Goal: Browse casually: Explore the website without a specific task or goal

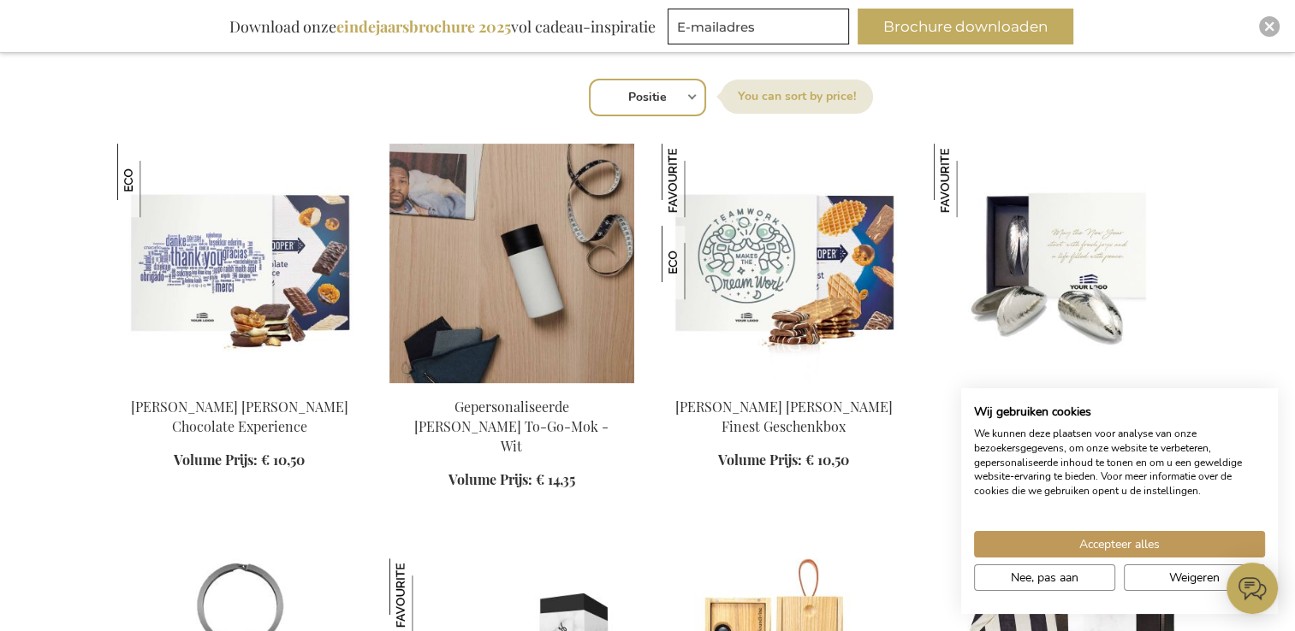
click at [501, 354] on img at bounding box center [511, 264] width 245 height 240
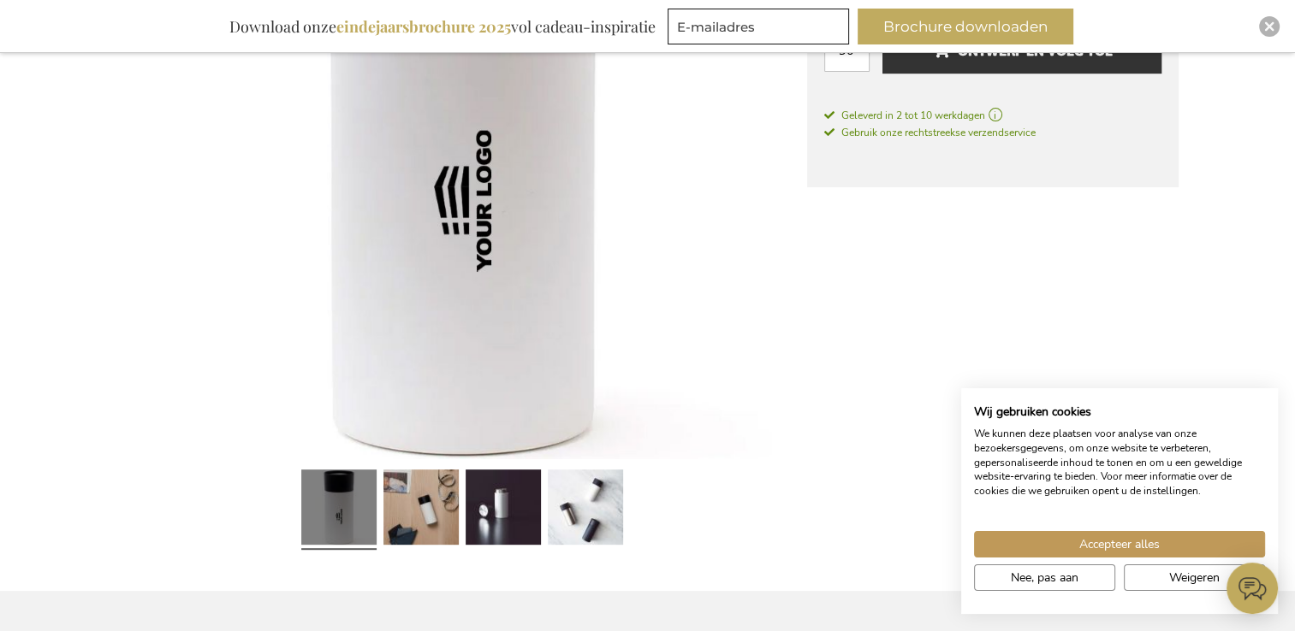
scroll to position [513, 0]
click at [489, 498] on link at bounding box center [502, 510] width 75 height 94
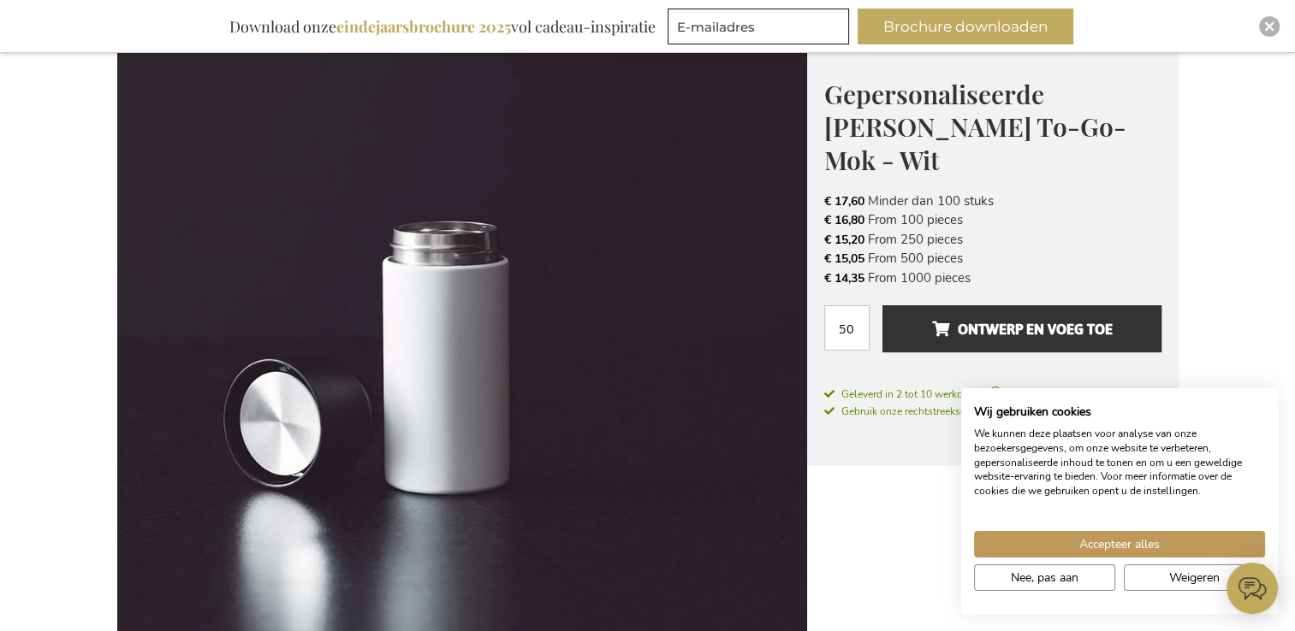
scroll to position [171, 0]
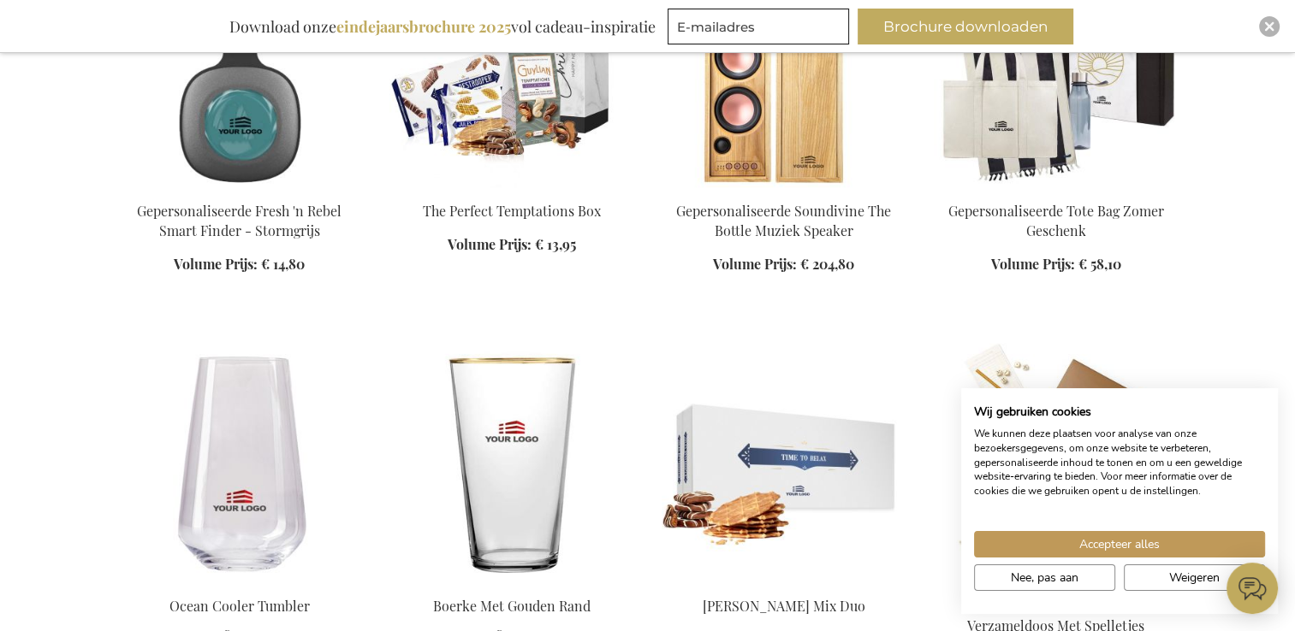
scroll to position [1425, 0]
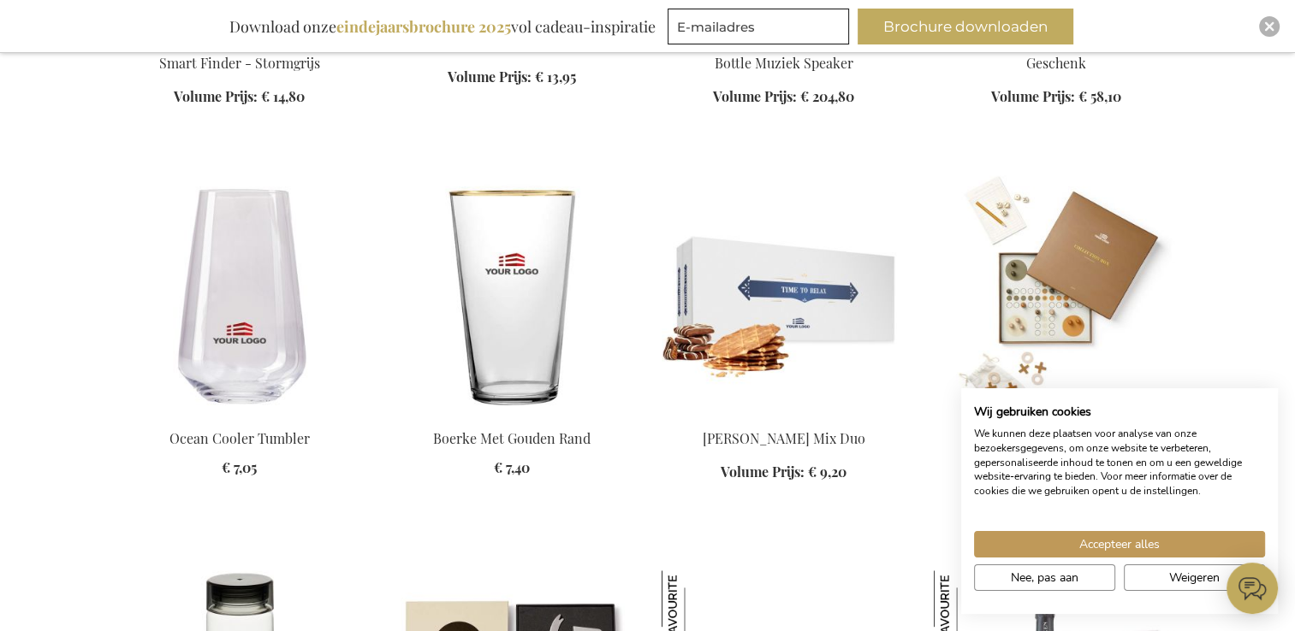
scroll to position [1449, 0]
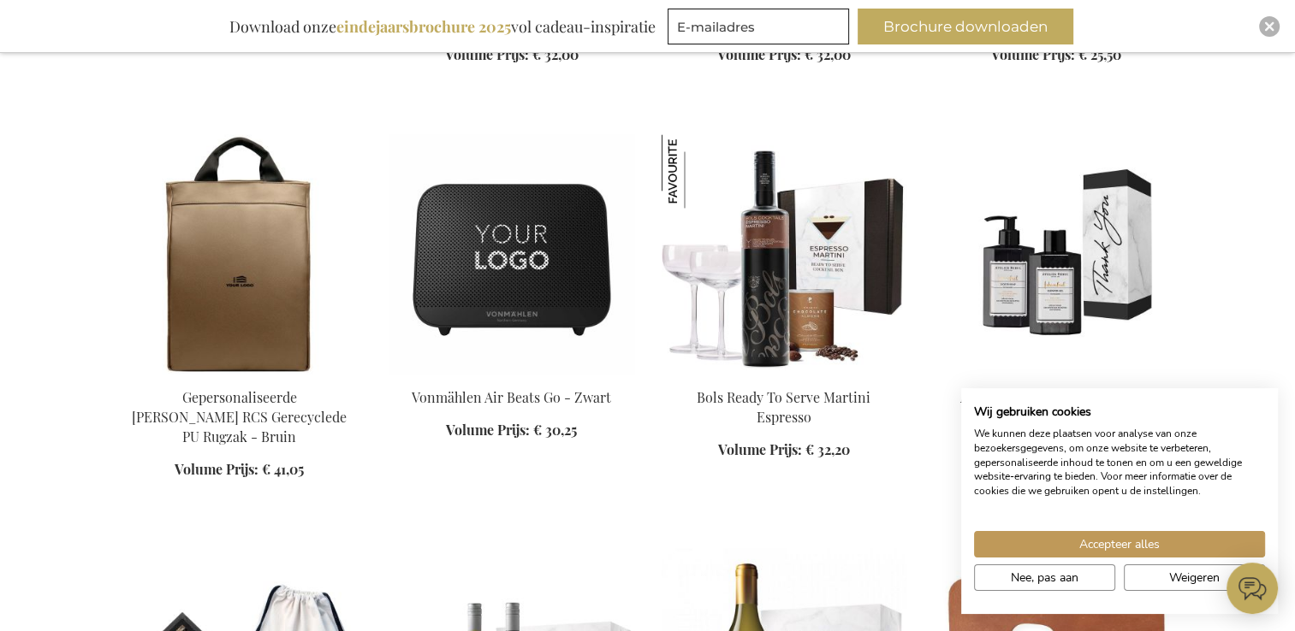
scroll to position [2614, 0]
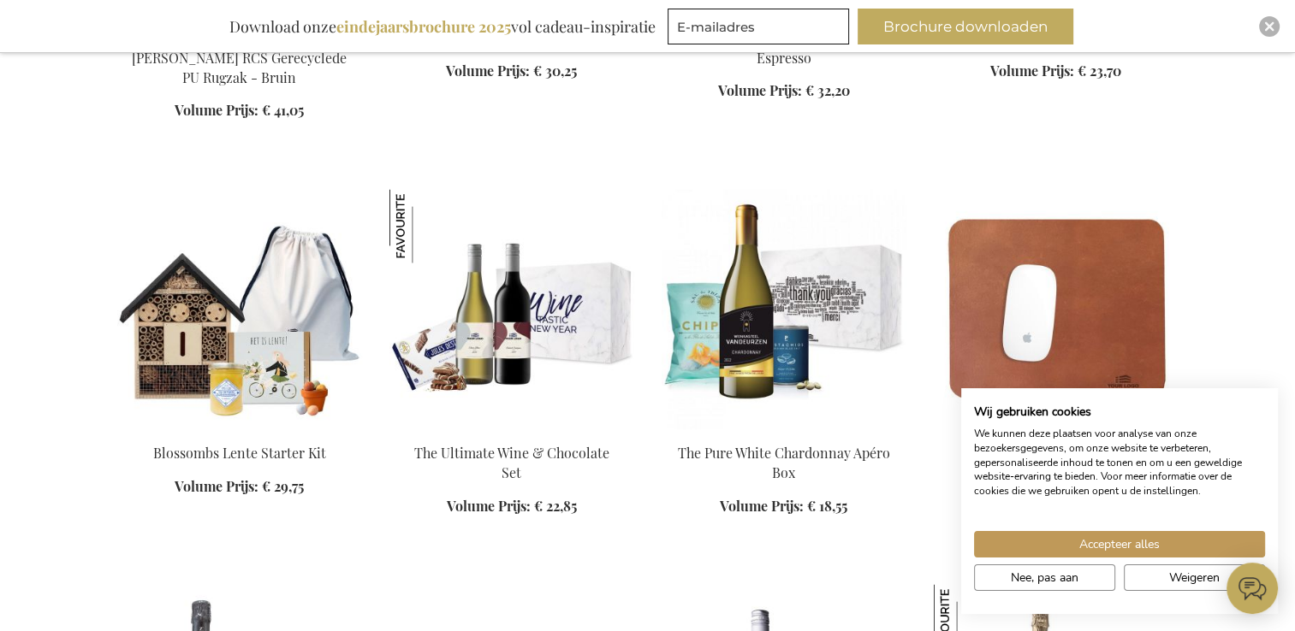
scroll to position [2990, 0]
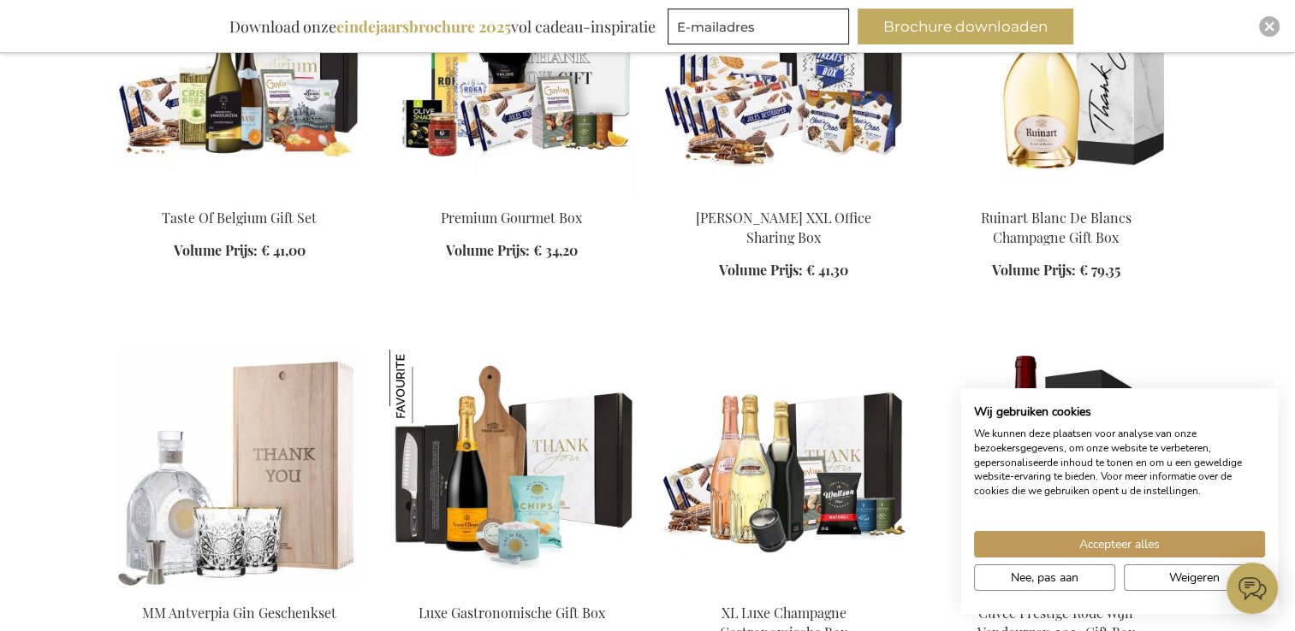
scroll to position [5078, 0]
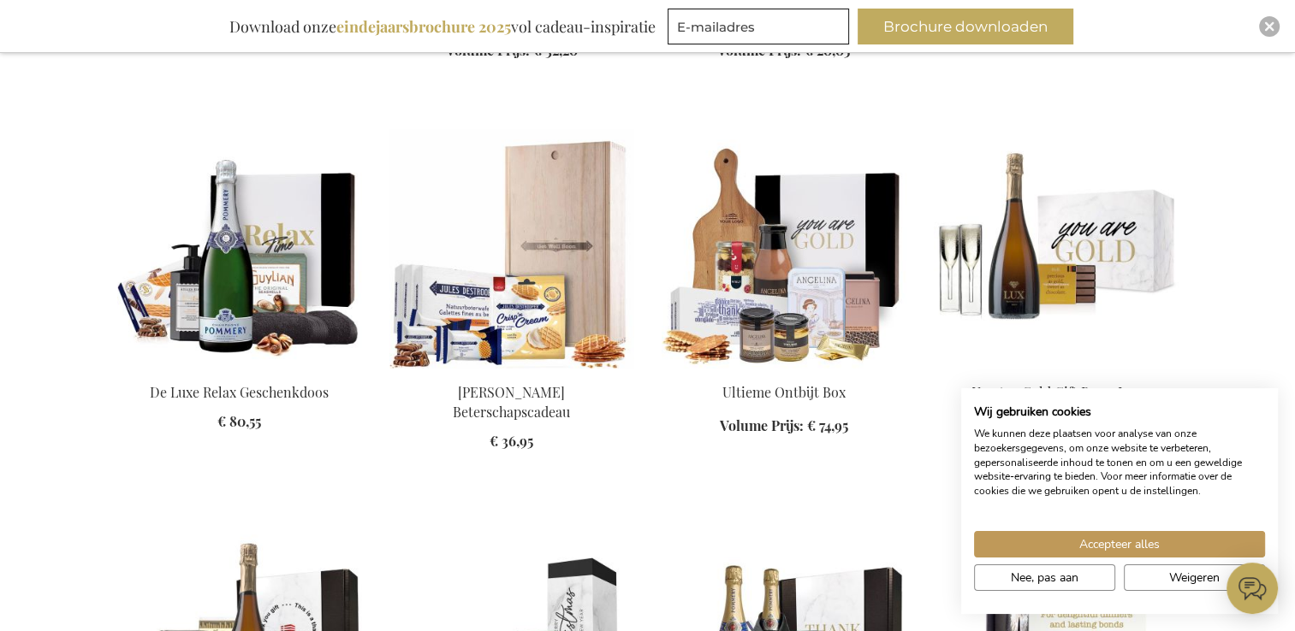
scroll to position [5823, 0]
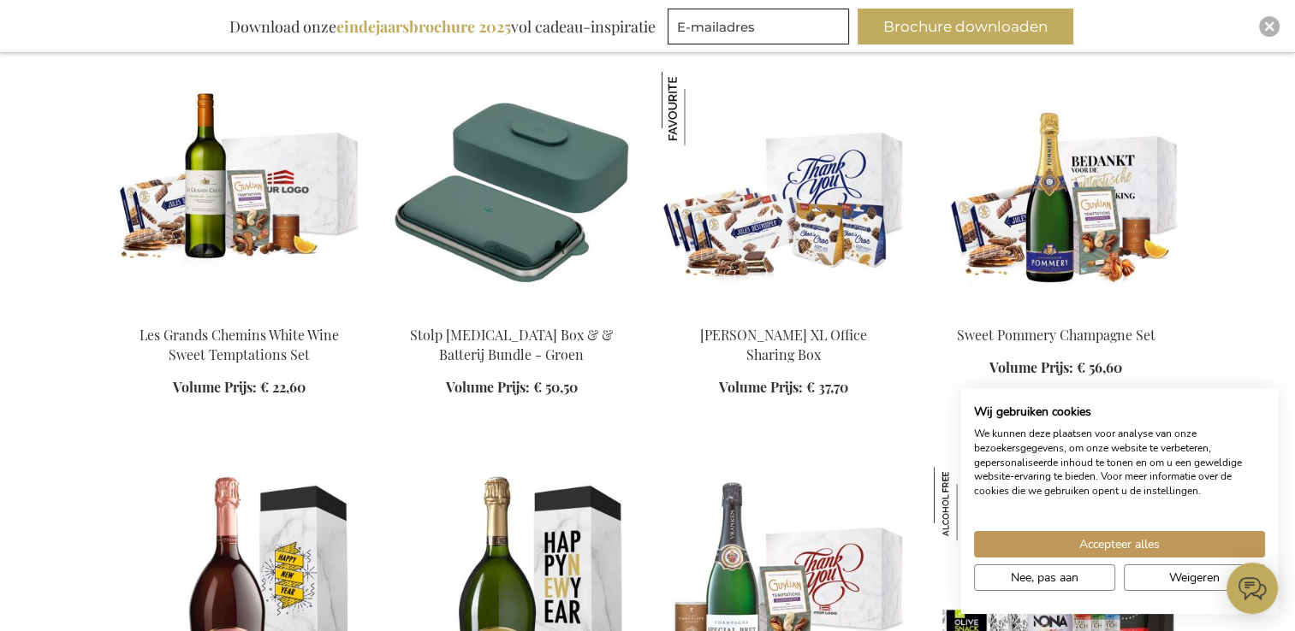
scroll to position [7045, 0]
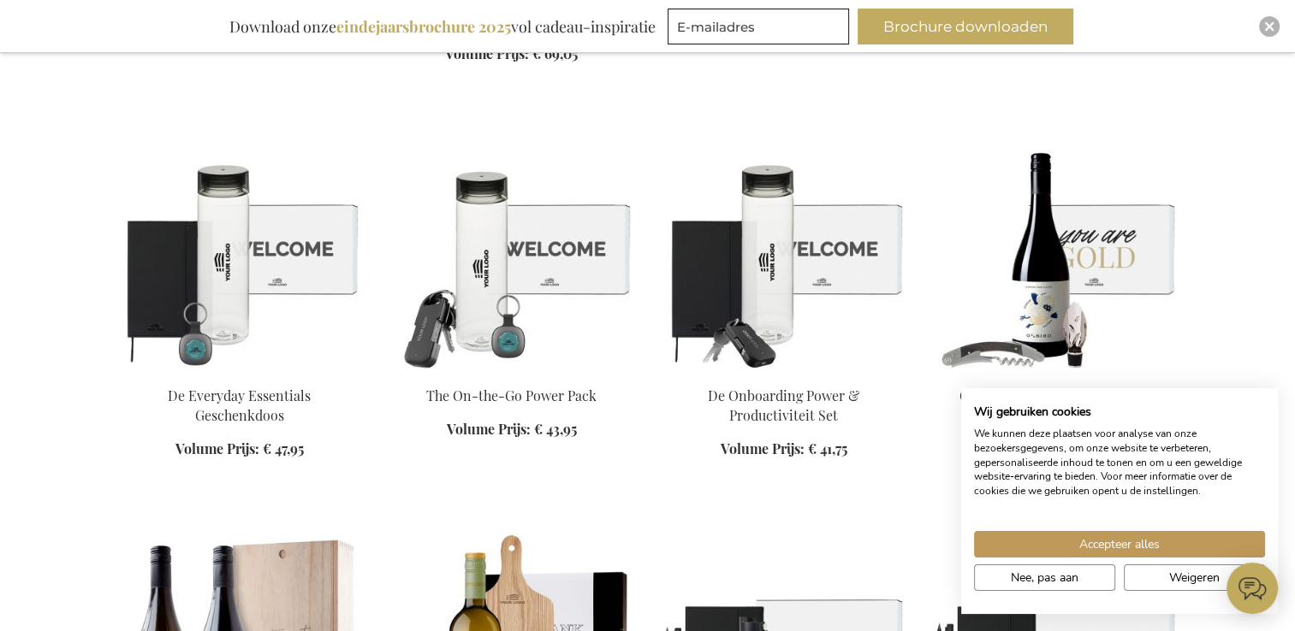
scroll to position [8536, 0]
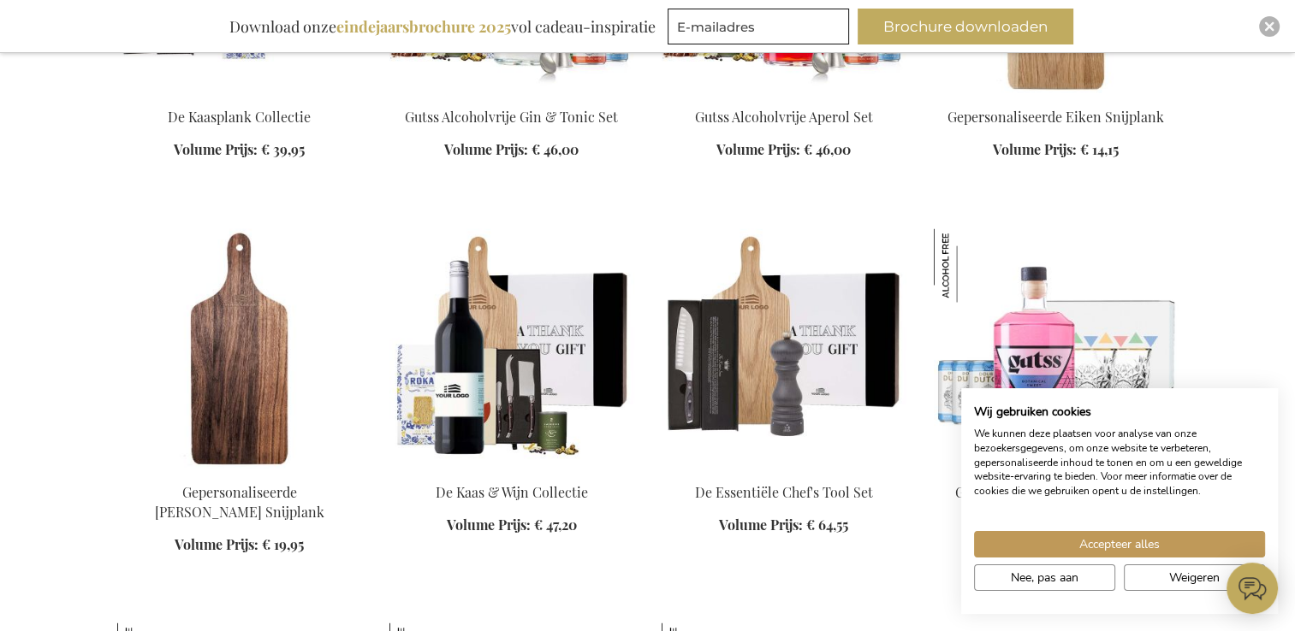
scroll to position [9651, 0]
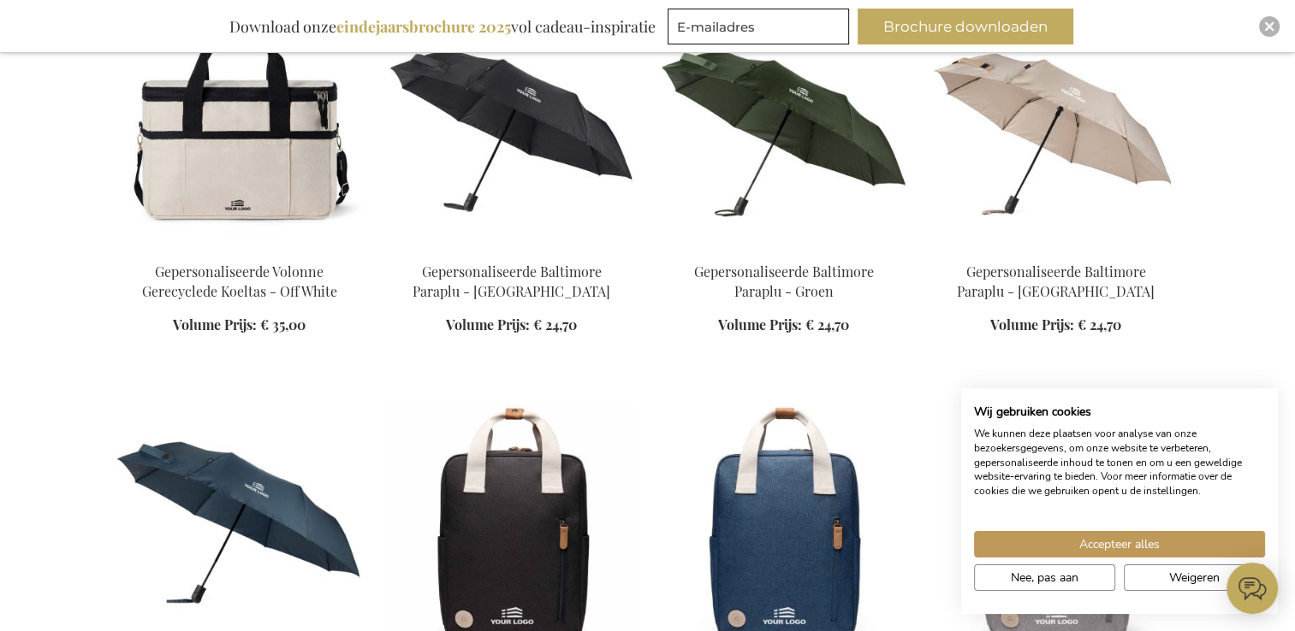
scroll to position [10486, 0]
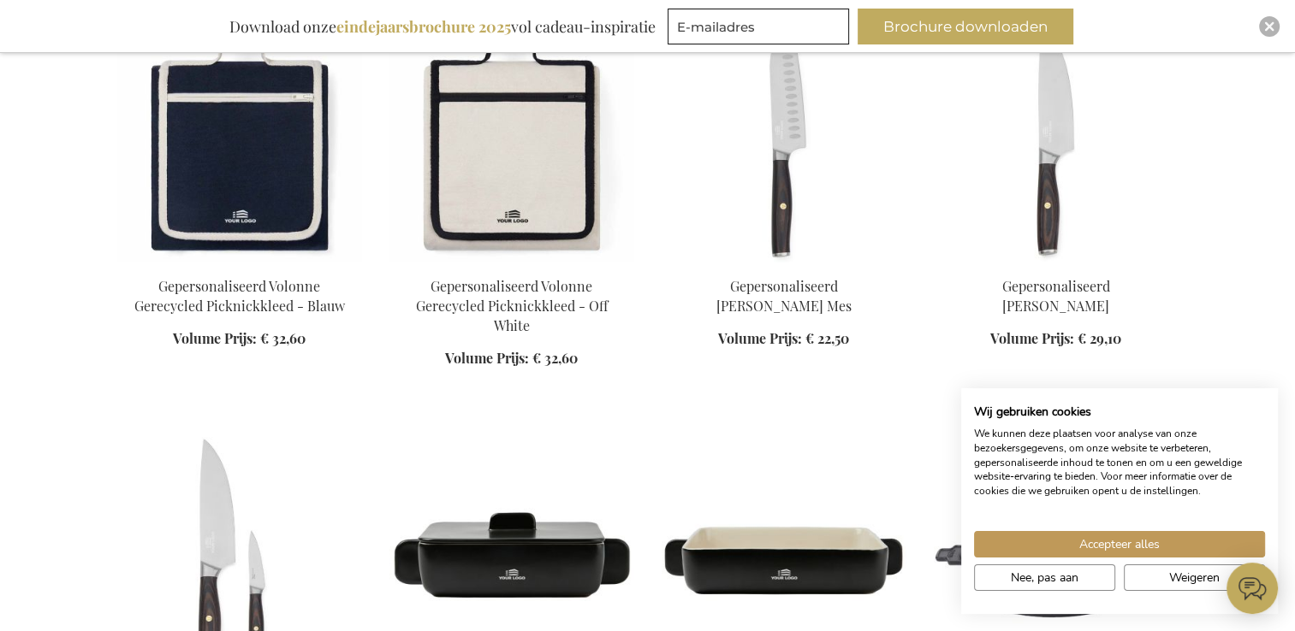
scroll to position [12549, 0]
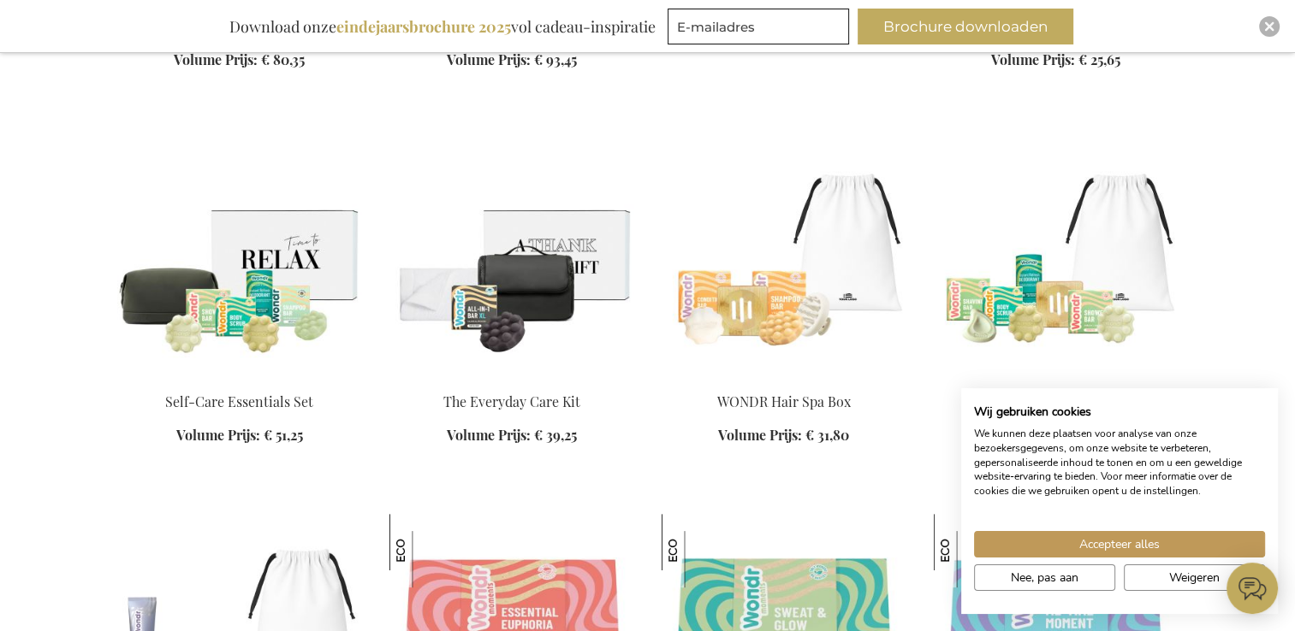
scroll to position [13458, 0]
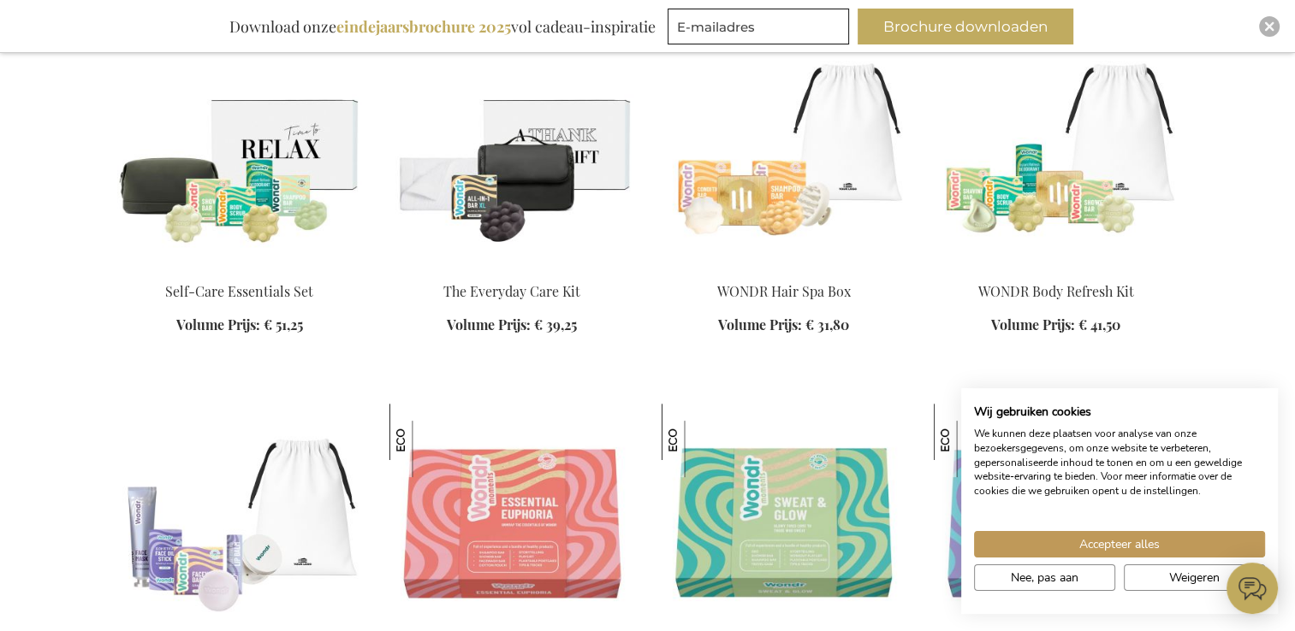
scroll to position [14011, 0]
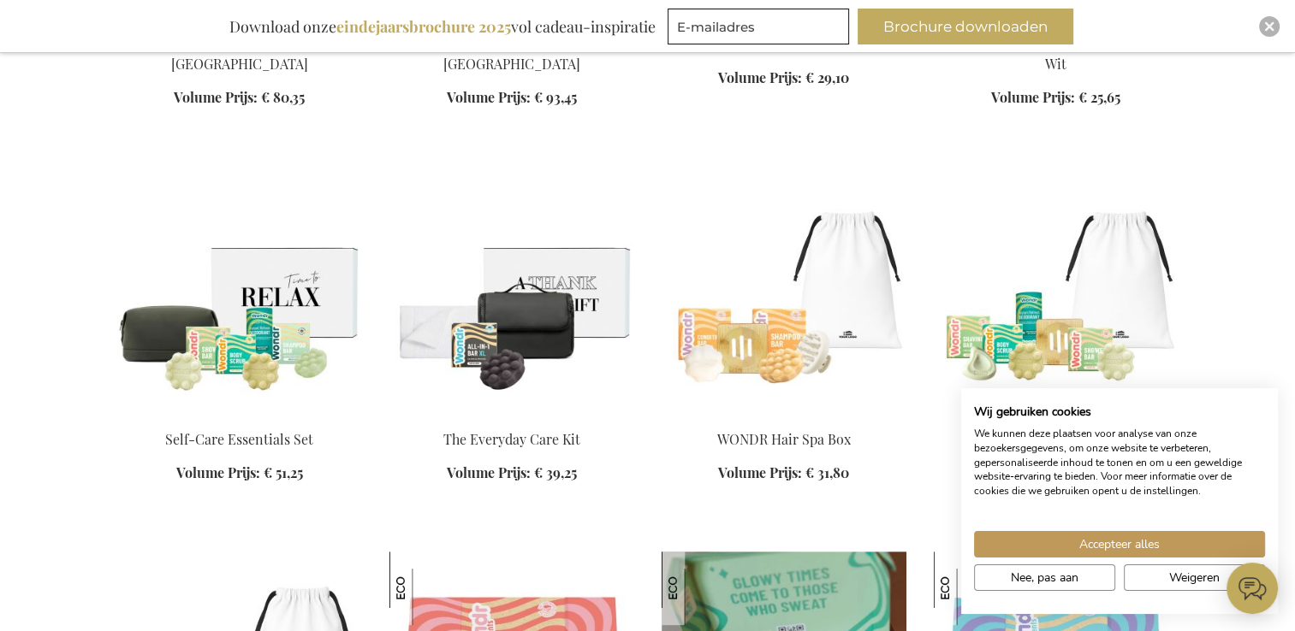
scroll to position [13497, 0]
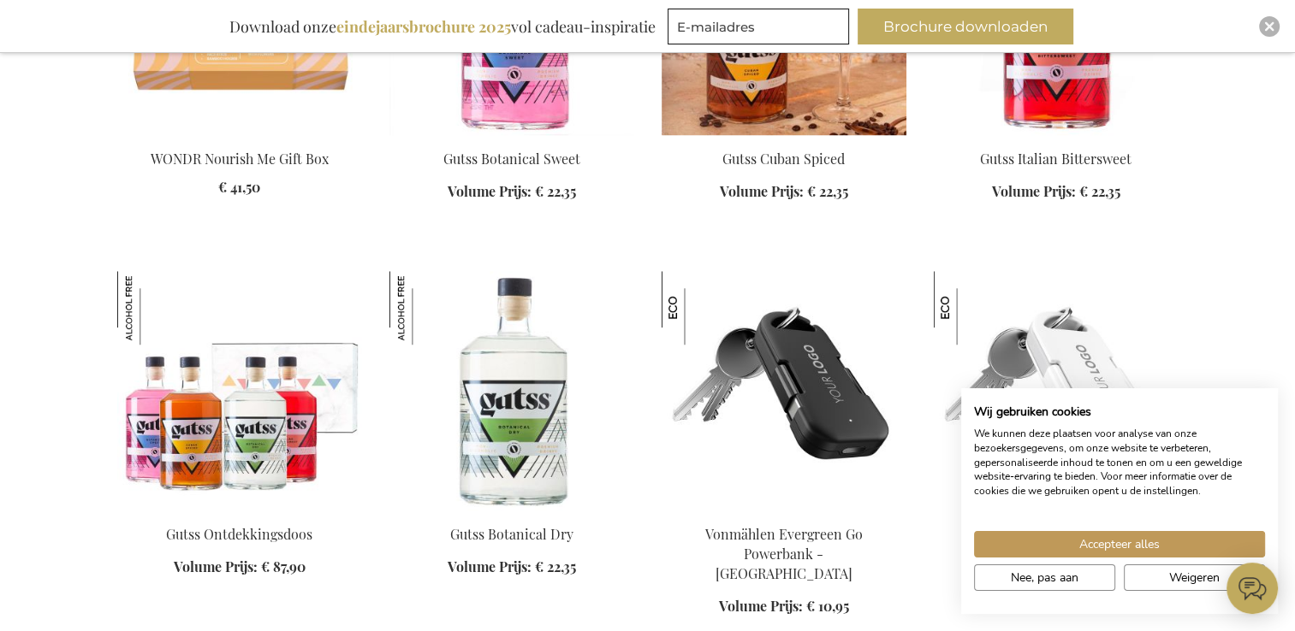
scroll to position [14353, 0]
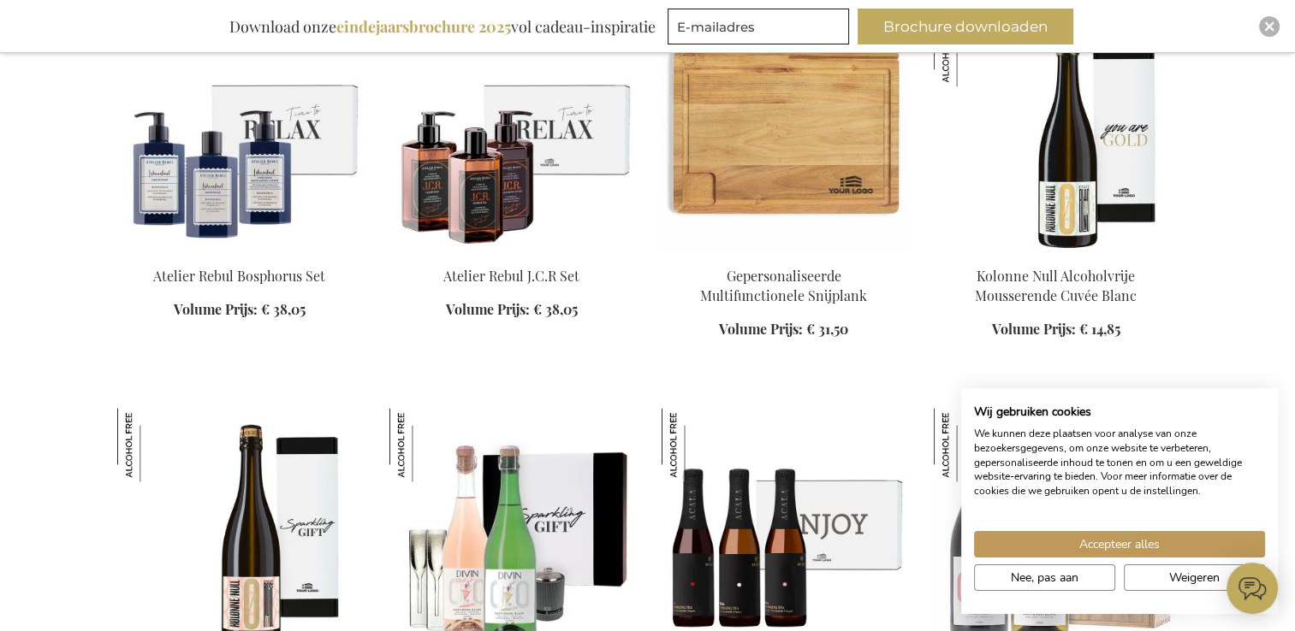
scroll to position [15551, 0]
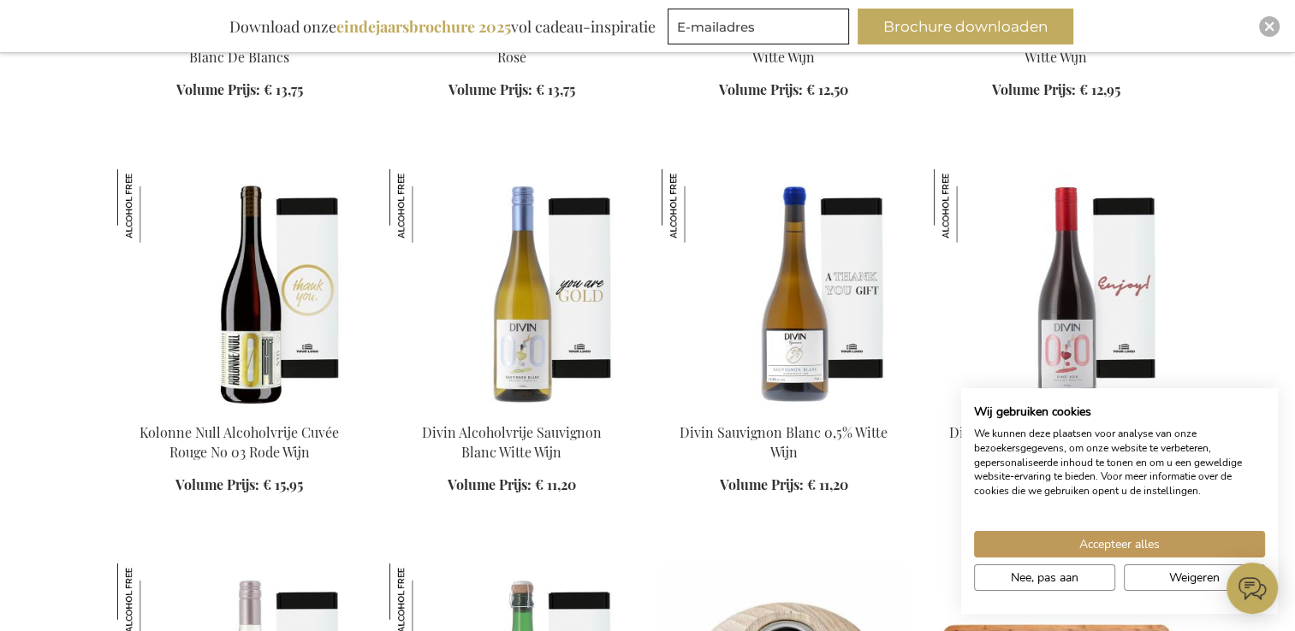
scroll to position [17262, 0]
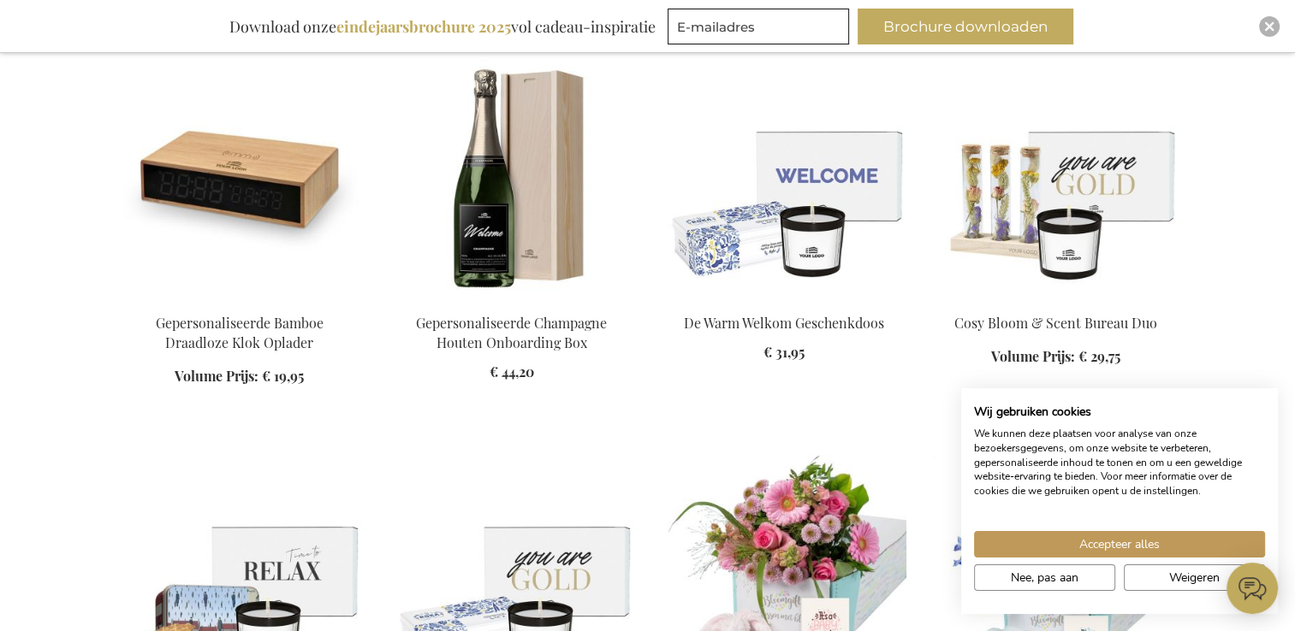
scroll to position [18032, 0]
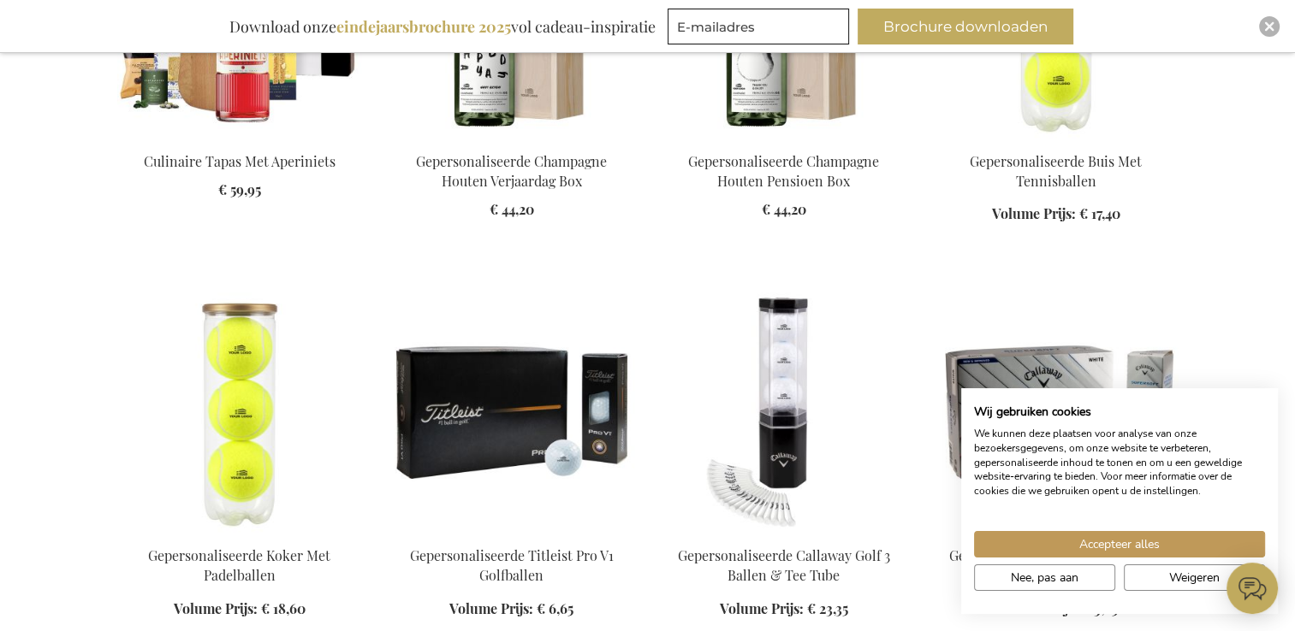
scroll to position [21711, 0]
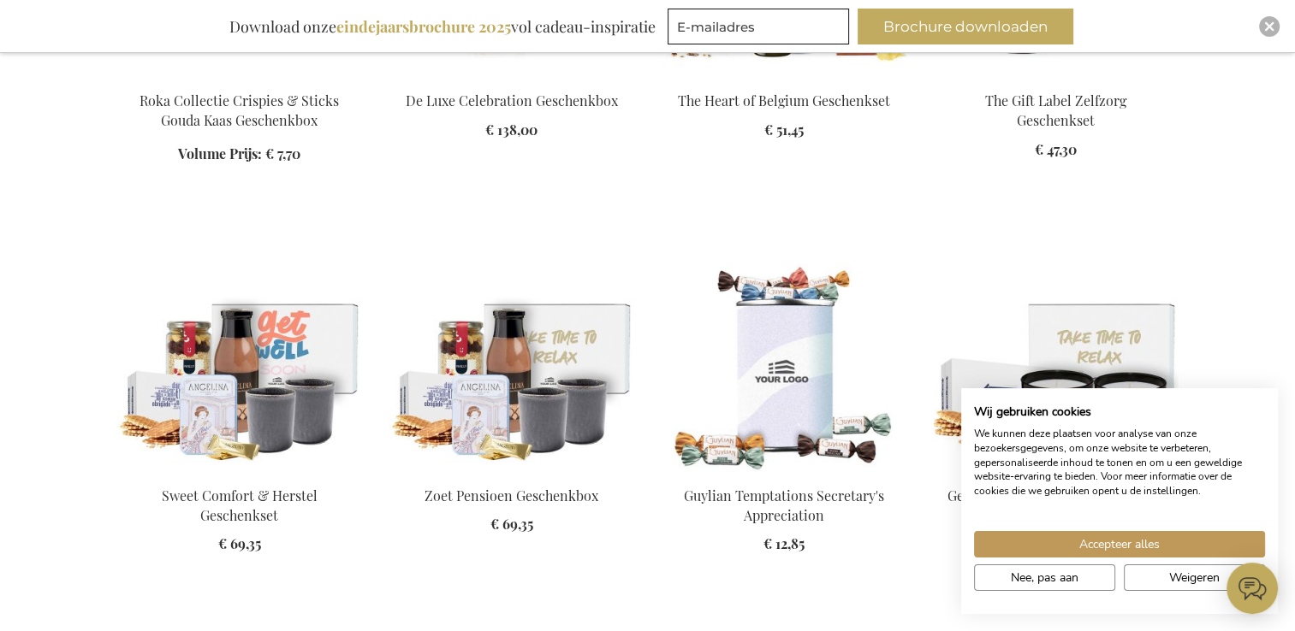
scroll to position [23166, 0]
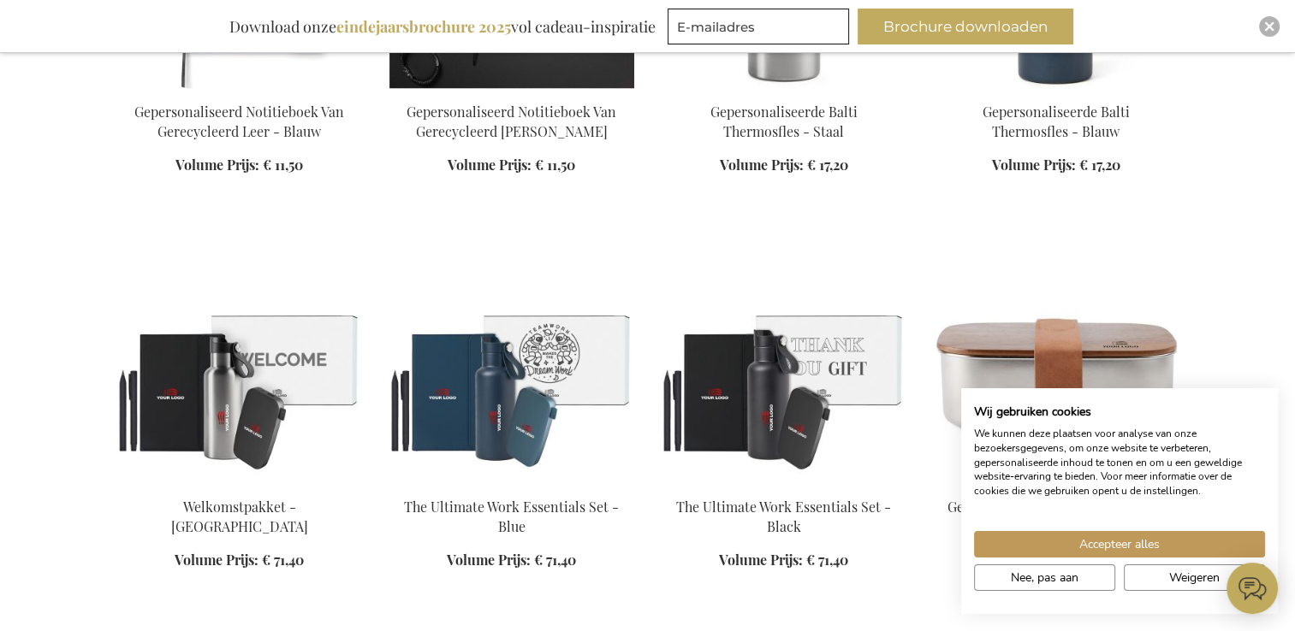
scroll to position [27444, 0]
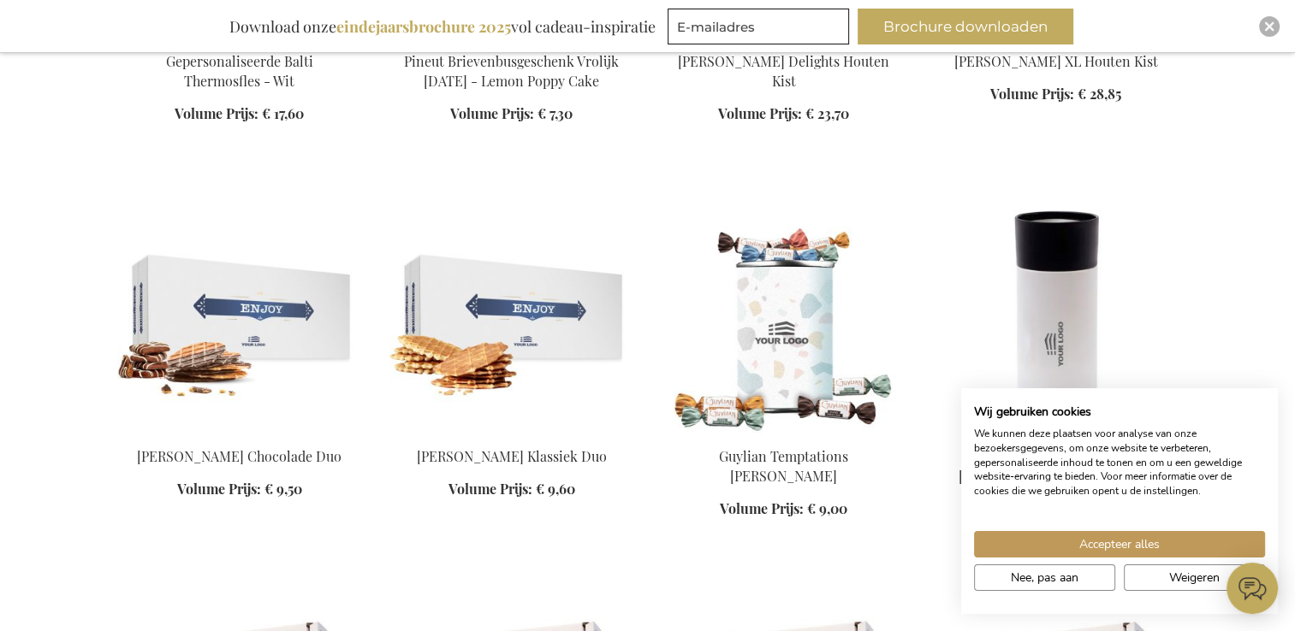
scroll to position [28642, 0]
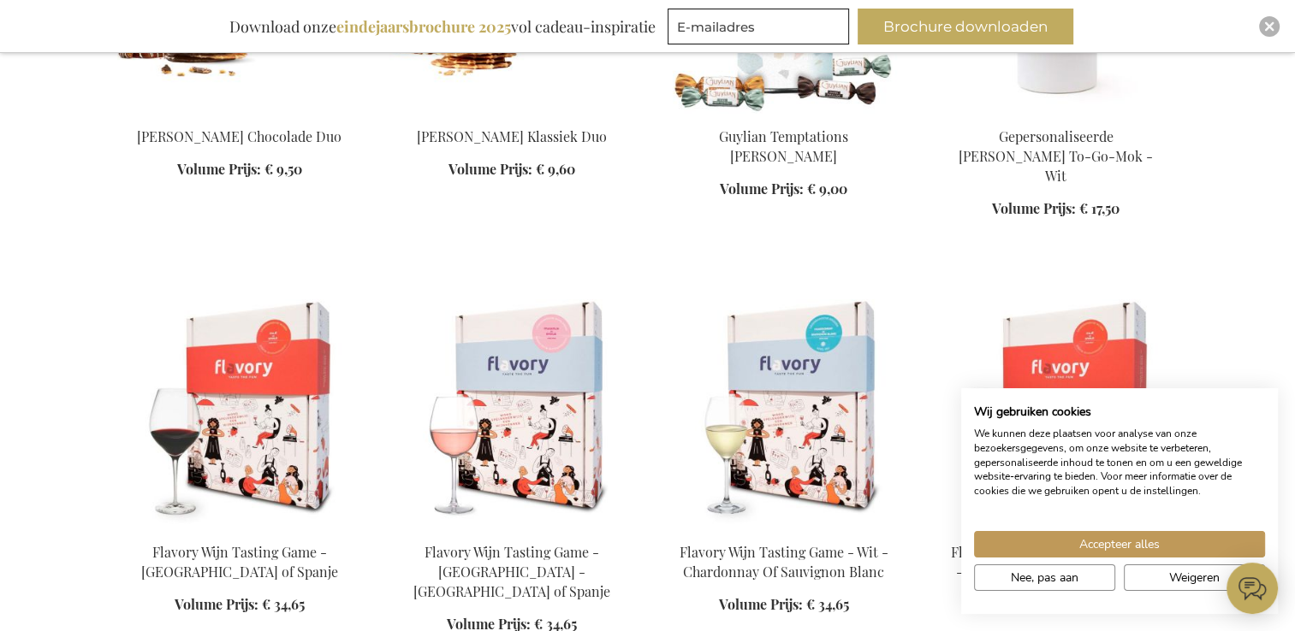
scroll to position [28642, 0]
